Goal: Find specific page/section: Find specific page/section

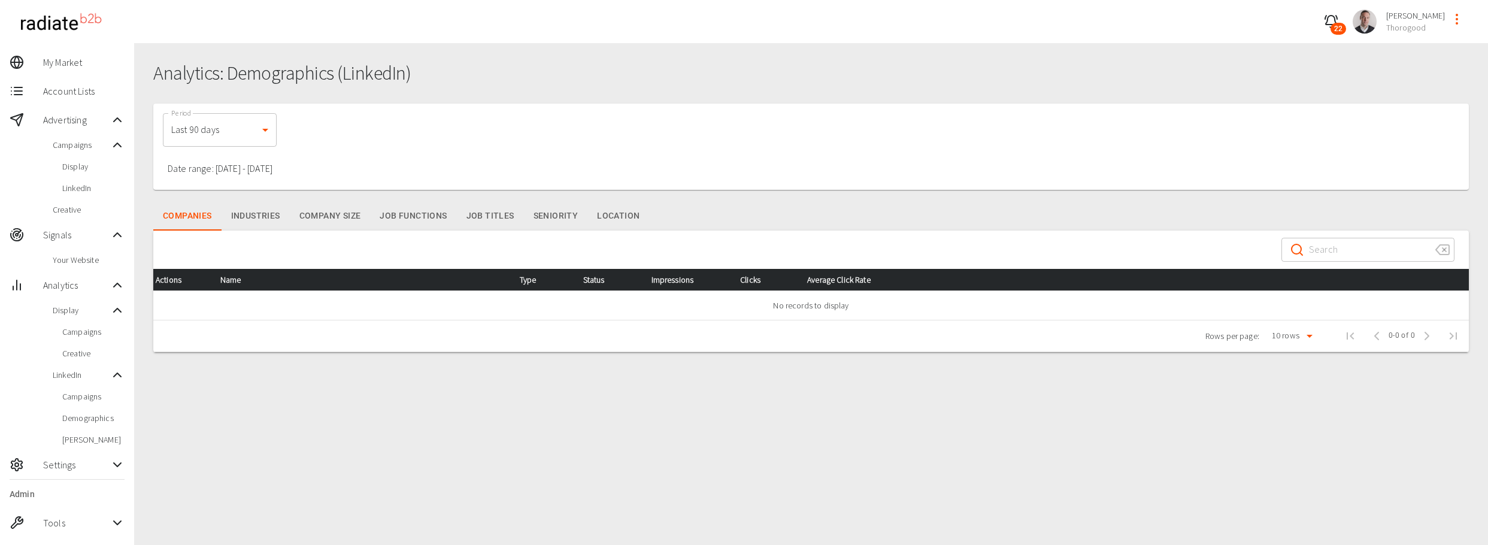
click at [255, 219] on button "Industries" at bounding box center [256, 216] width 68 height 29
click at [329, 219] on button "Company Size" at bounding box center [330, 216] width 81 height 29
click at [198, 216] on button "Companies" at bounding box center [187, 216] width 68 height 29
click at [98, 399] on span "Campaigns" at bounding box center [93, 397] width 62 height 12
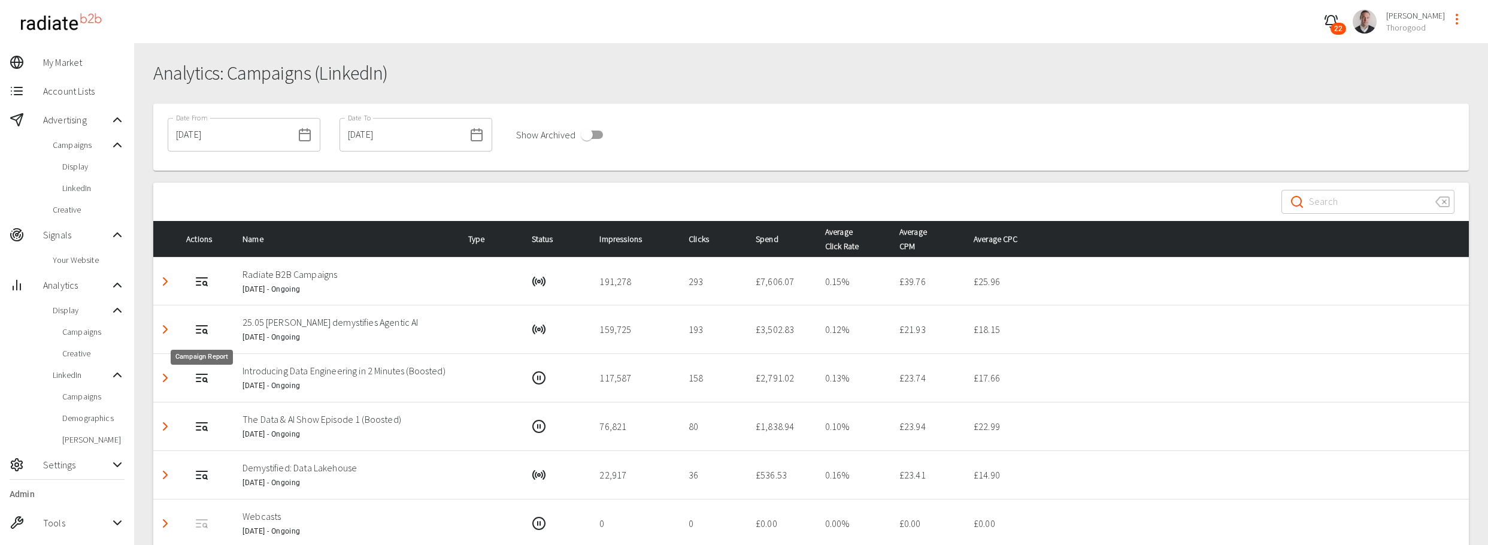
click at [201, 329] on icon "Campaign Report" at bounding box center [198, 329] width 4 height 0
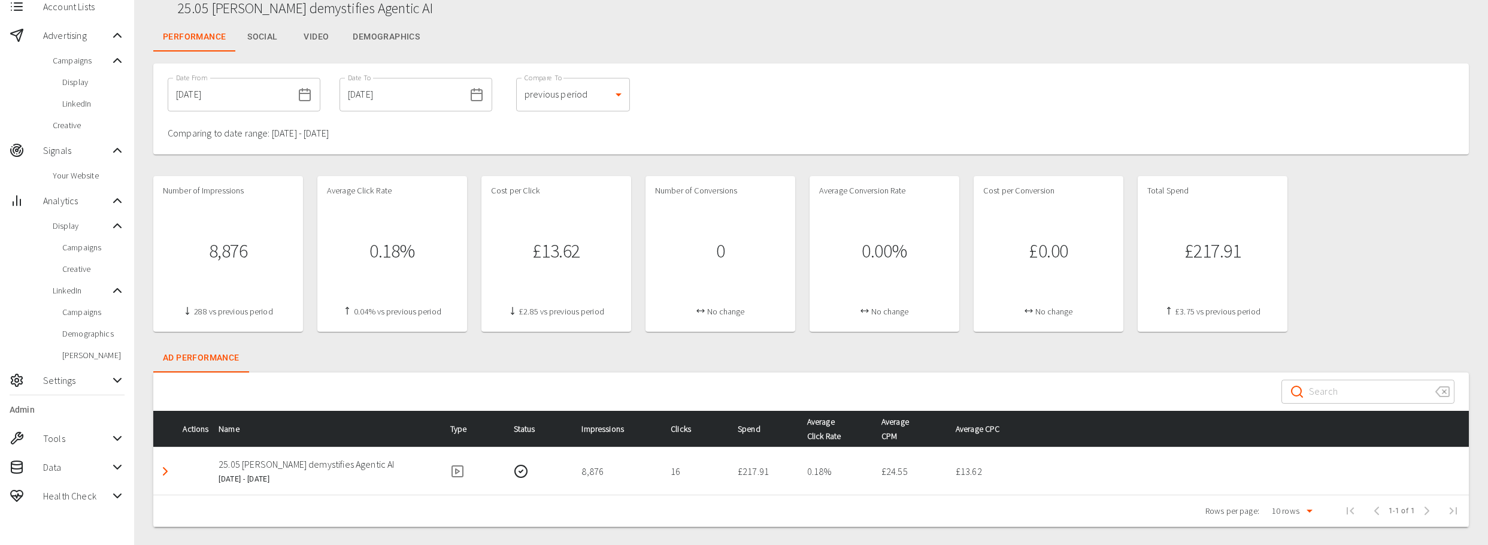
scroll to position [98, 0]
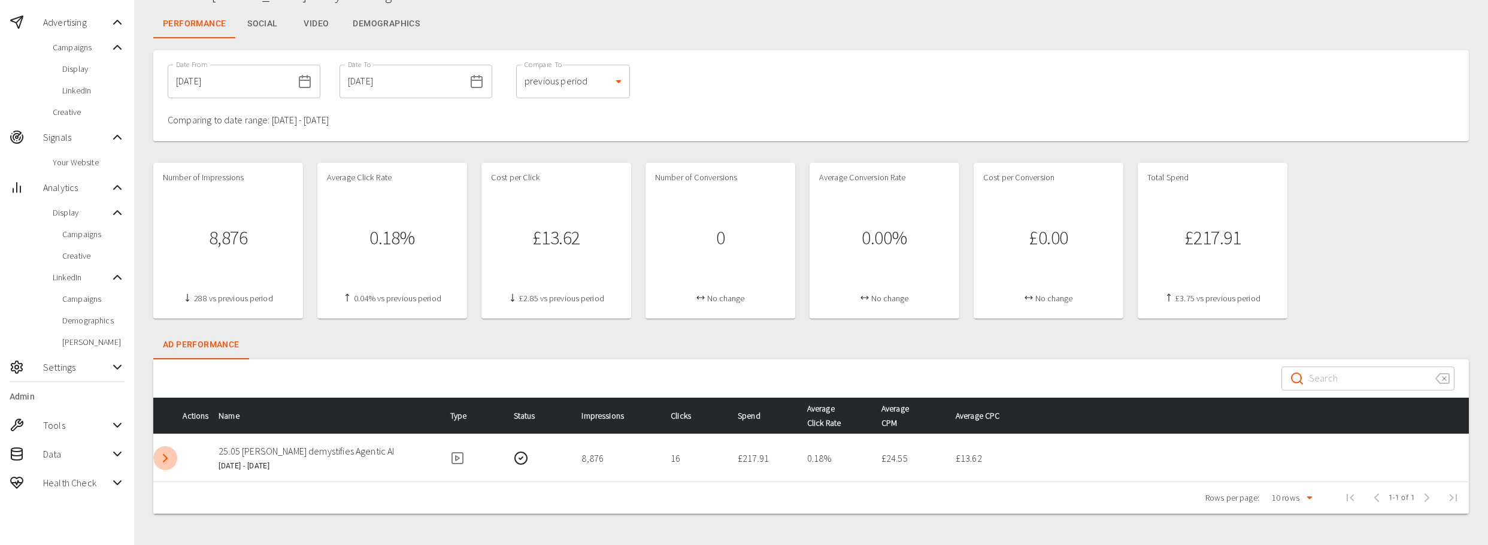
click at [168, 458] on icon "Detail panel visibility toggle" at bounding box center [165, 458] width 14 height 14
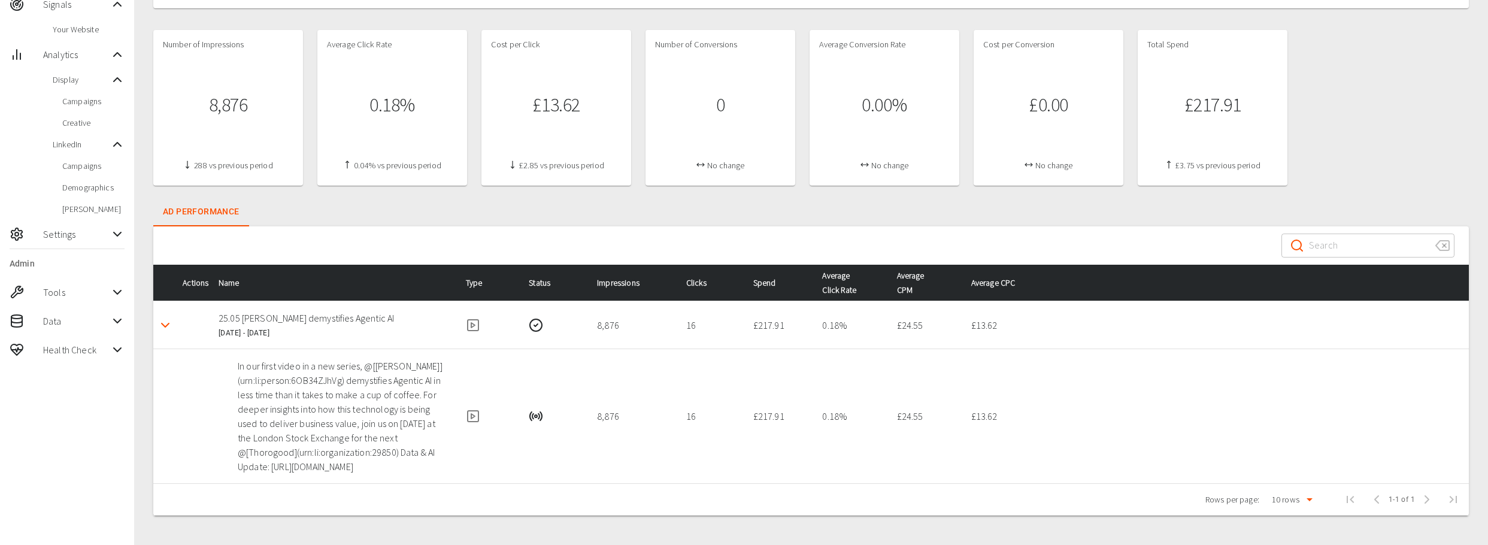
scroll to position [232, 0]
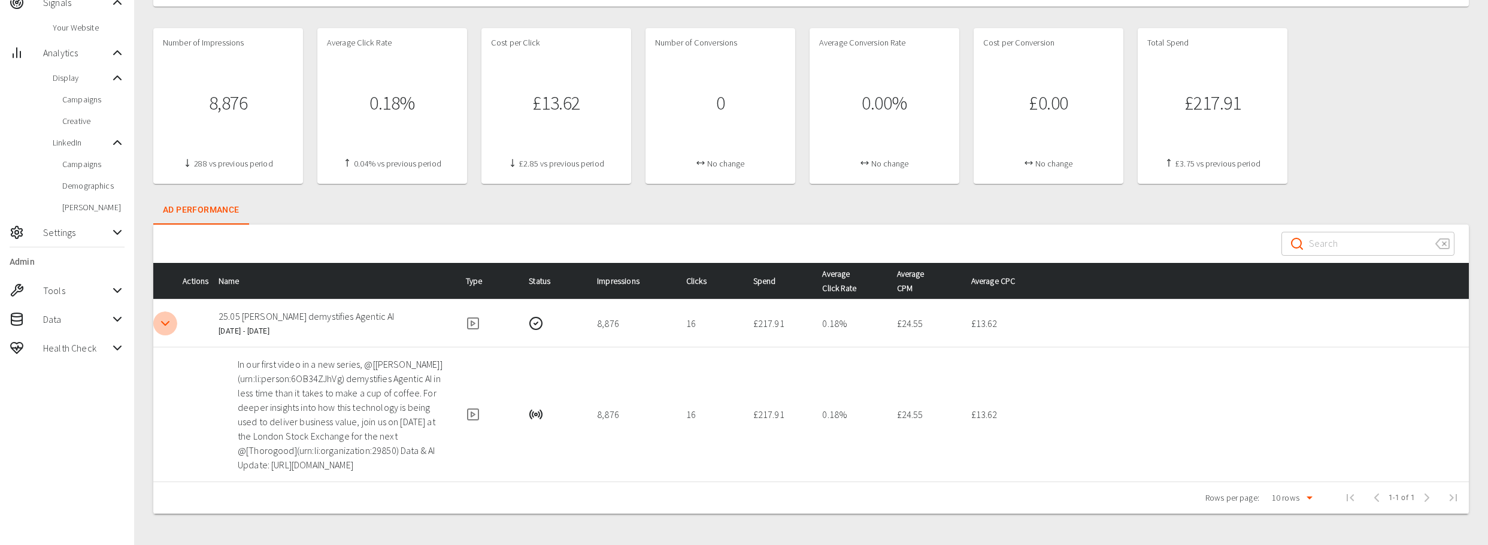
click at [163, 322] on polyline "Detail panel visibility toggle" at bounding box center [165, 324] width 7 height 4
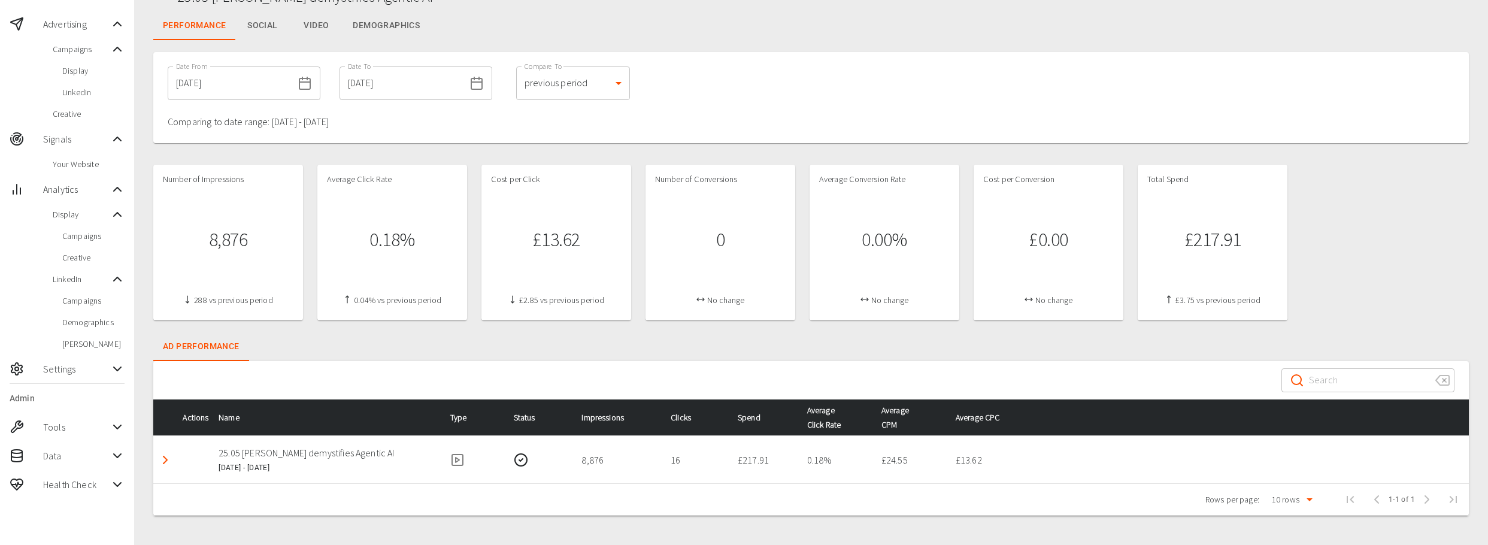
scroll to position [95, 0]
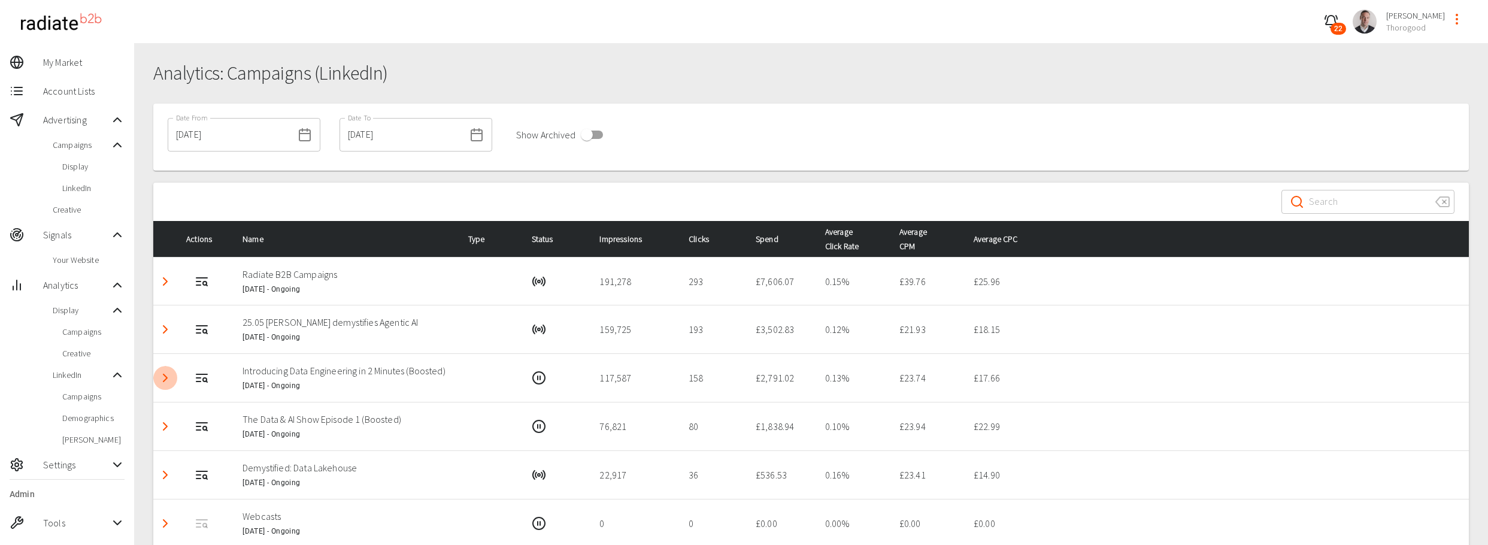
click at [167, 382] on polyline "Detail panel visibility toggle" at bounding box center [166, 377] width 4 height 7
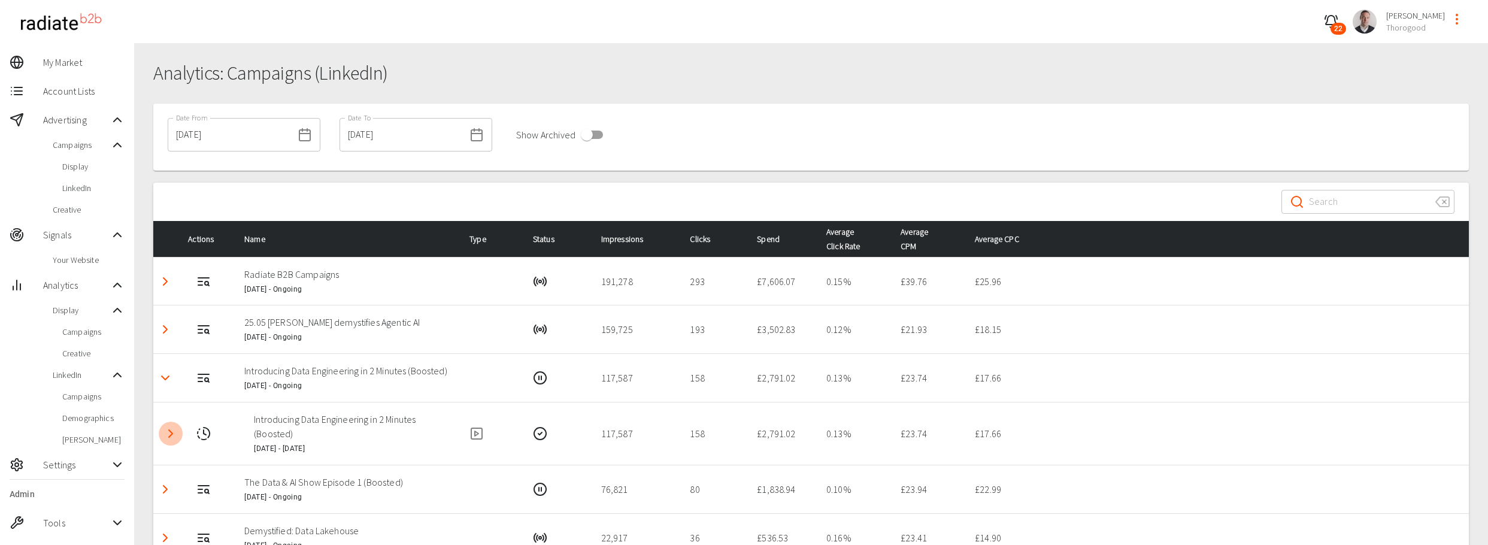
click at [169, 437] on polyline "Detail panel visibility toggle" at bounding box center [171, 433] width 4 height 7
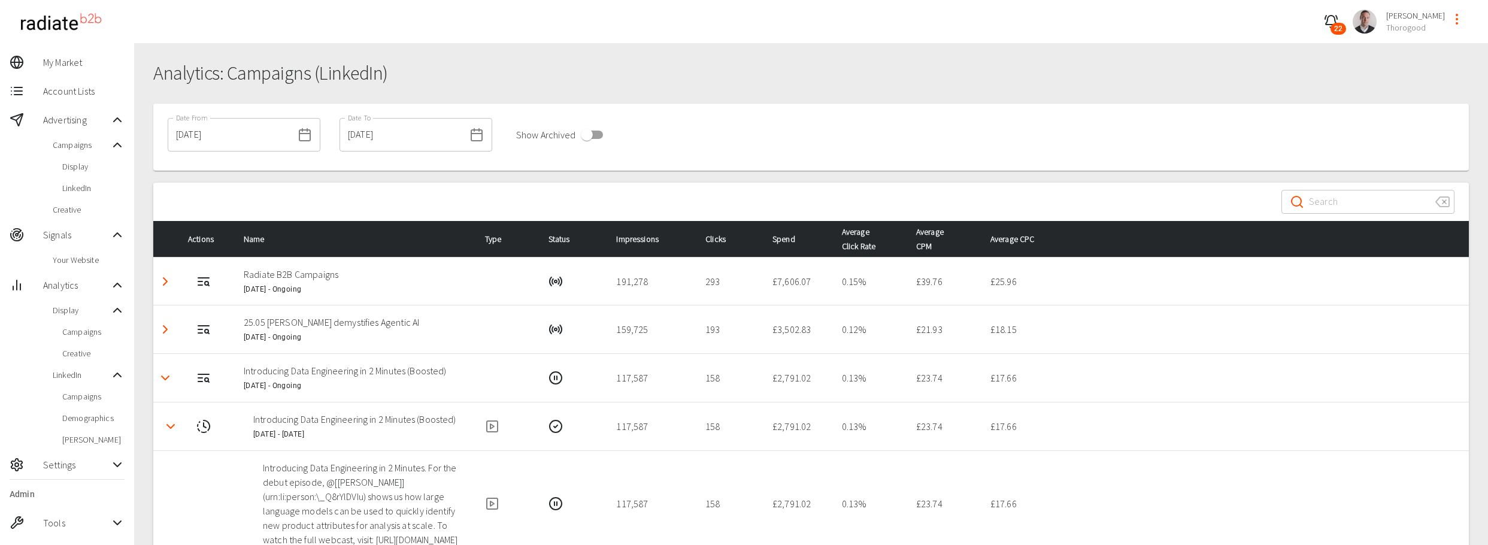
click at [167, 427] on icon "Detail panel visibility toggle" at bounding box center [171, 426] width 14 height 14
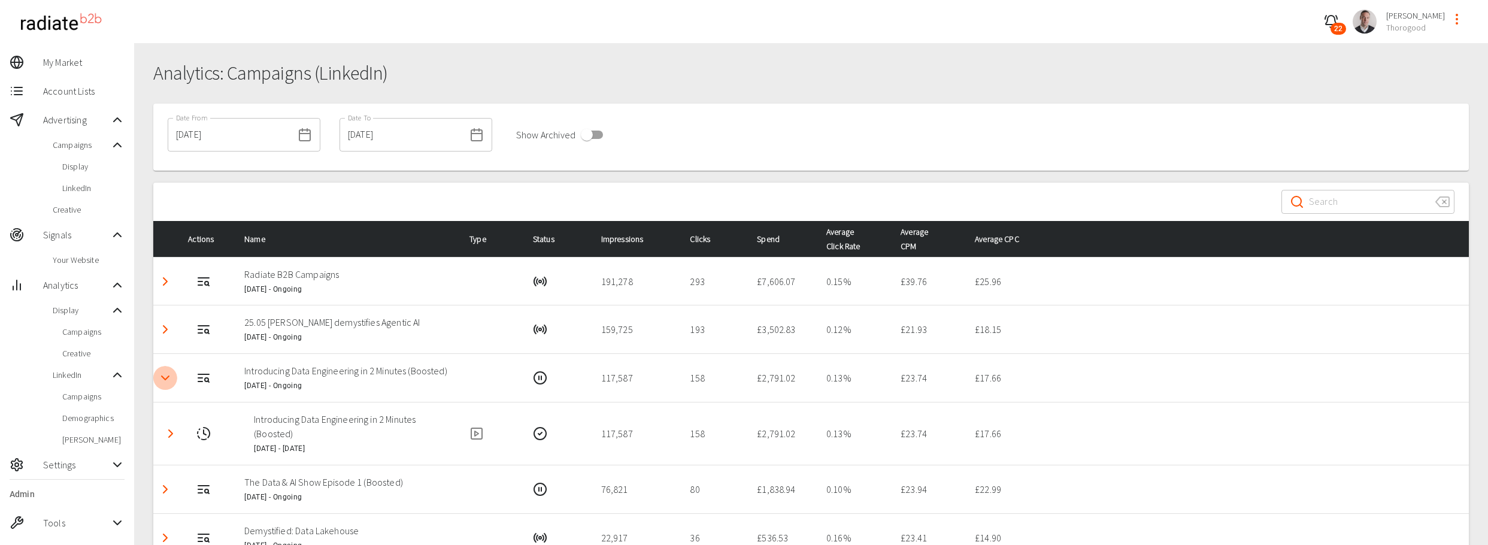
click at [162, 382] on icon "Detail panel visibility toggle" at bounding box center [165, 378] width 14 height 14
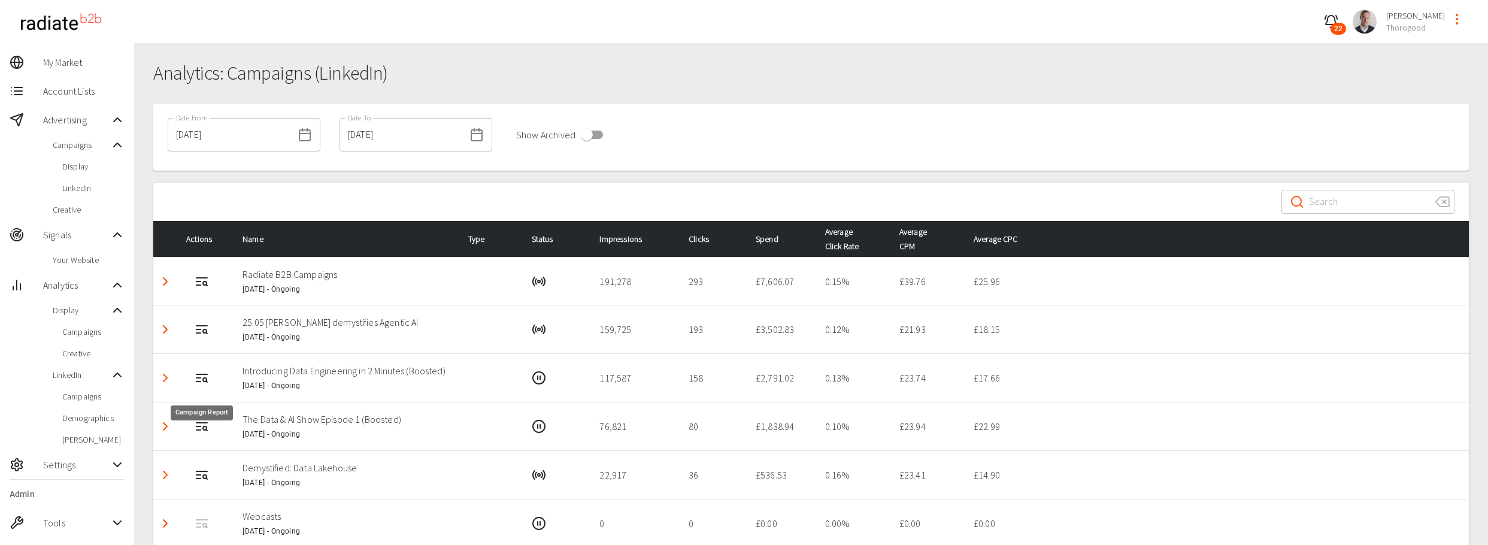
click at [205, 382] on circle "Campaign Report" at bounding box center [205, 380] width 4 height 4
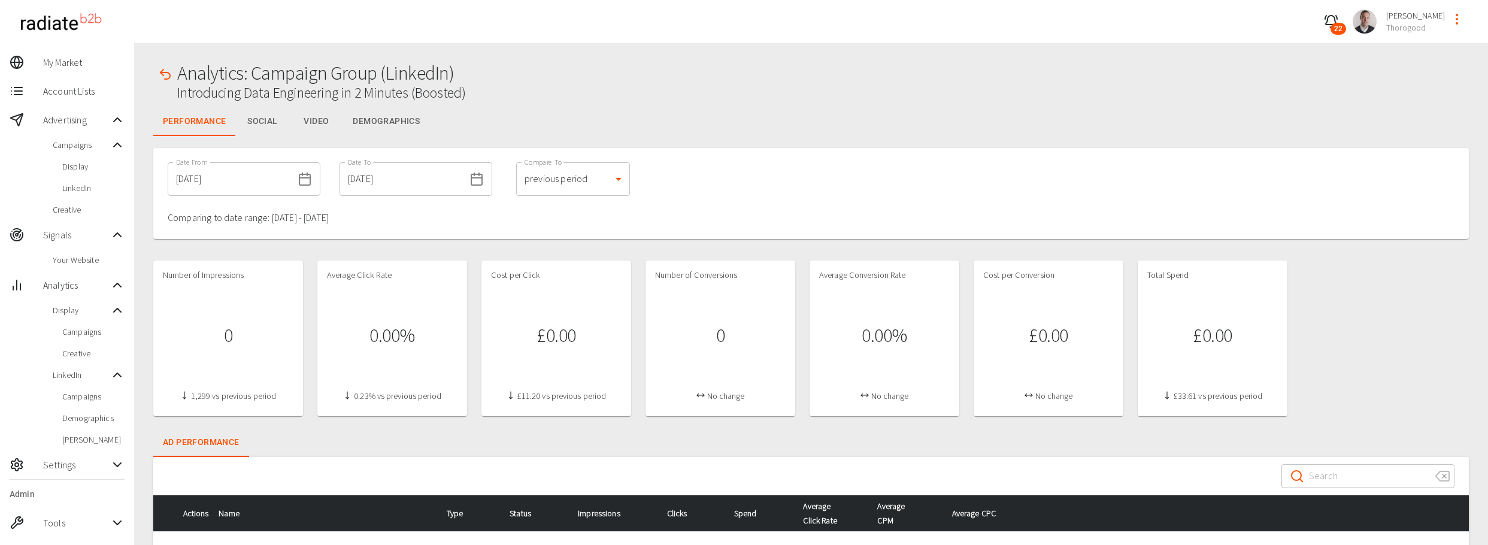
click at [386, 124] on button "Demographics" at bounding box center [386, 121] width 86 height 29
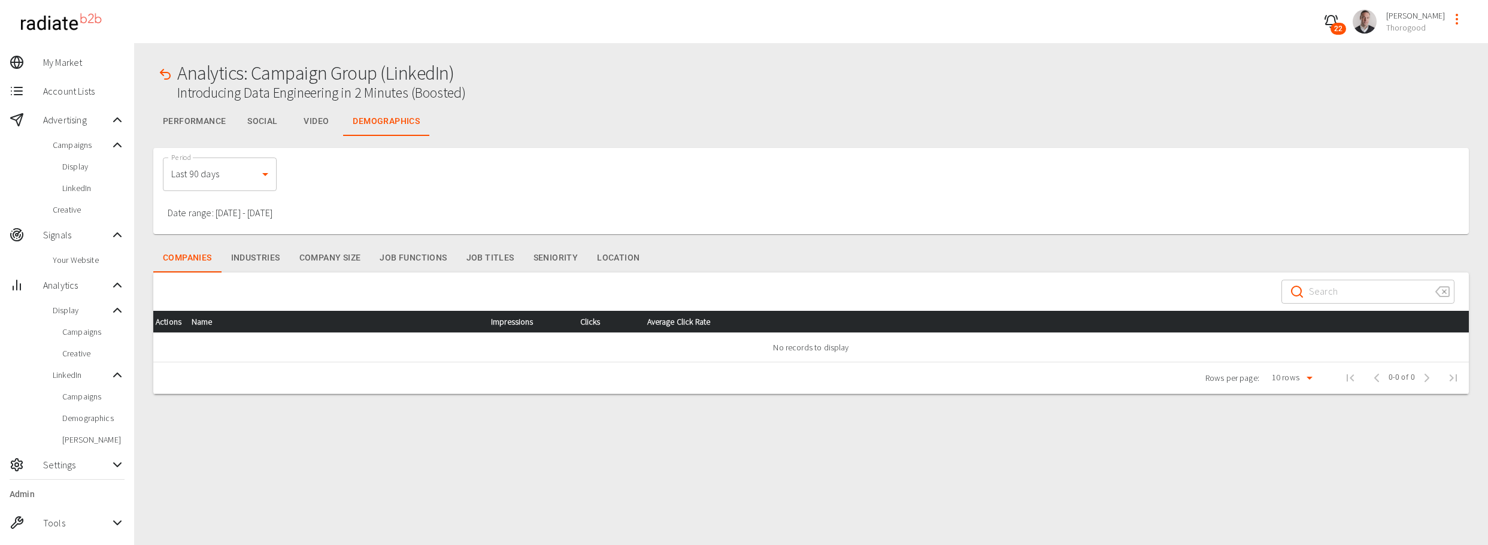
click at [255, 256] on button "Industries" at bounding box center [256, 258] width 68 height 29
click at [328, 259] on button "Company Size" at bounding box center [330, 258] width 81 height 29
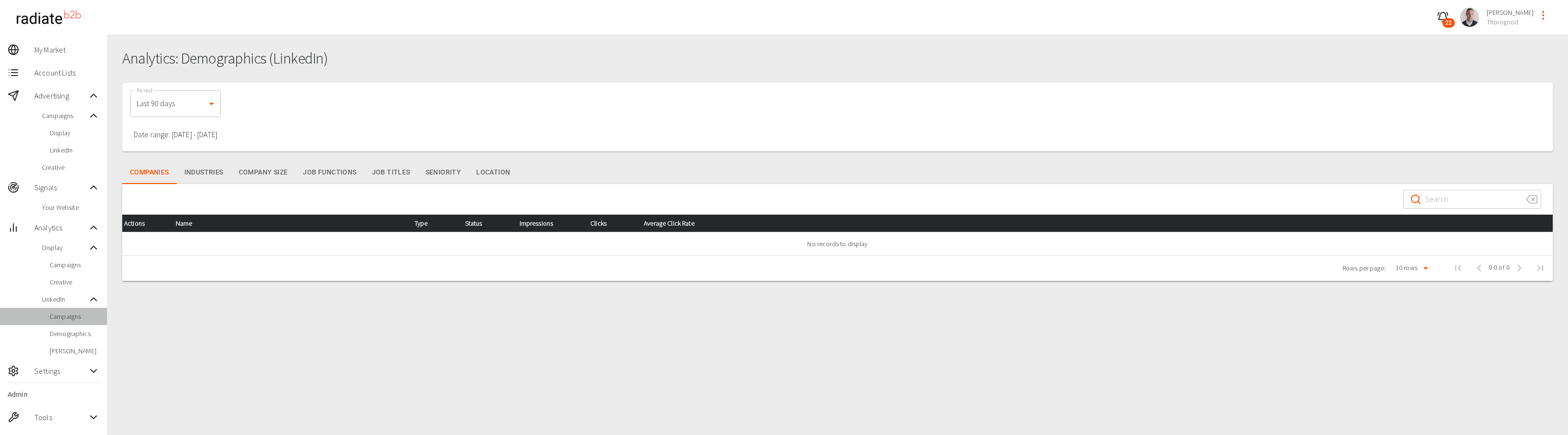
click at [76, 313] on span "Campaigns" at bounding box center [74, 317] width 49 height 10
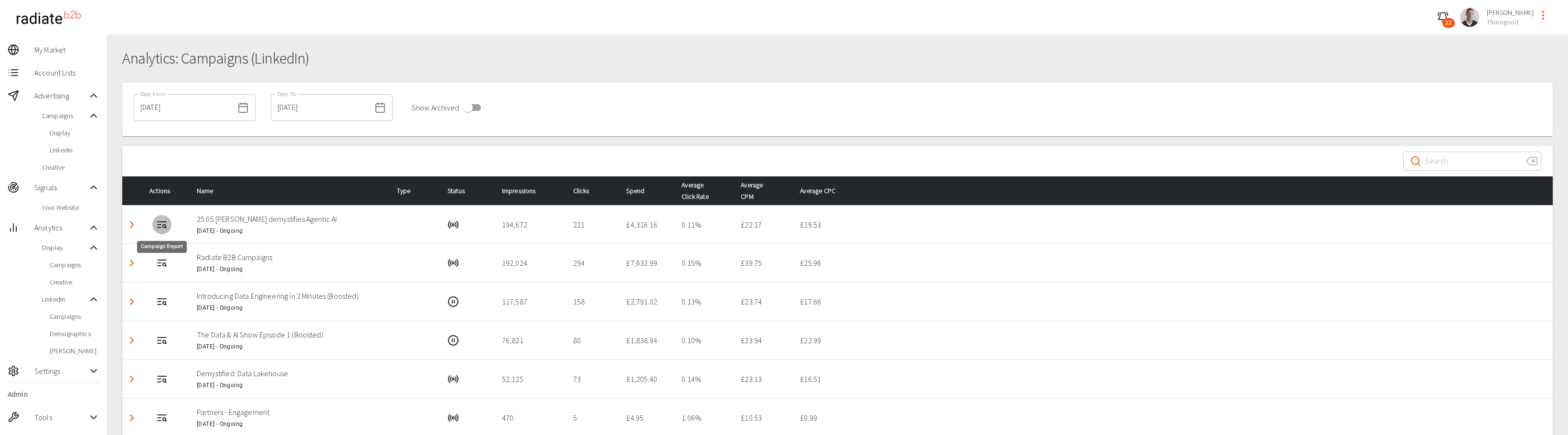
click at [161, 227] on icon "Campaign Report" at bounding box center [160, 227] width 3 height 0
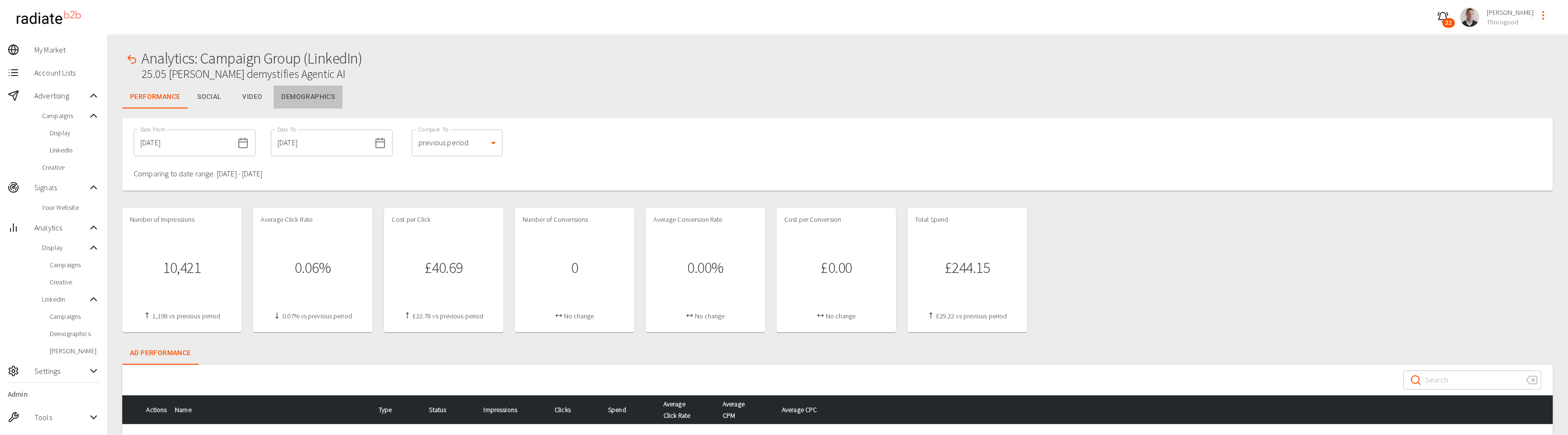
click at [312, 93] on button "Demographics" at bounding box center [308, 97] width 69 height 23
